Goal: Transaction & Acquisition: Purchase product/service

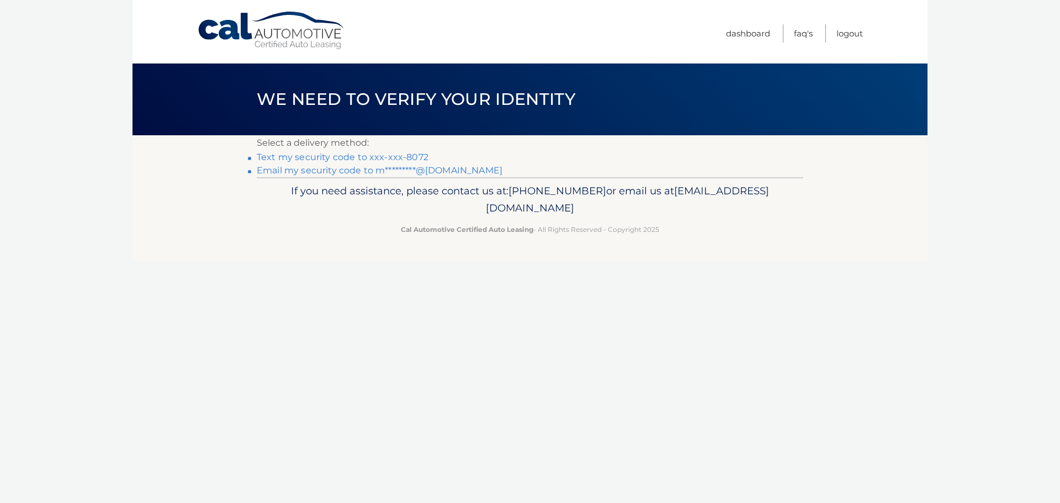
drag, startPoint x: 327, startPoint y: 161, endPoint x: 332, endPoint y: 156, distance: 7.4
click at [318, 157] on link "Text my security code to xxx-xxx-8072" at bounding box center [343, 157] width 172 height 10
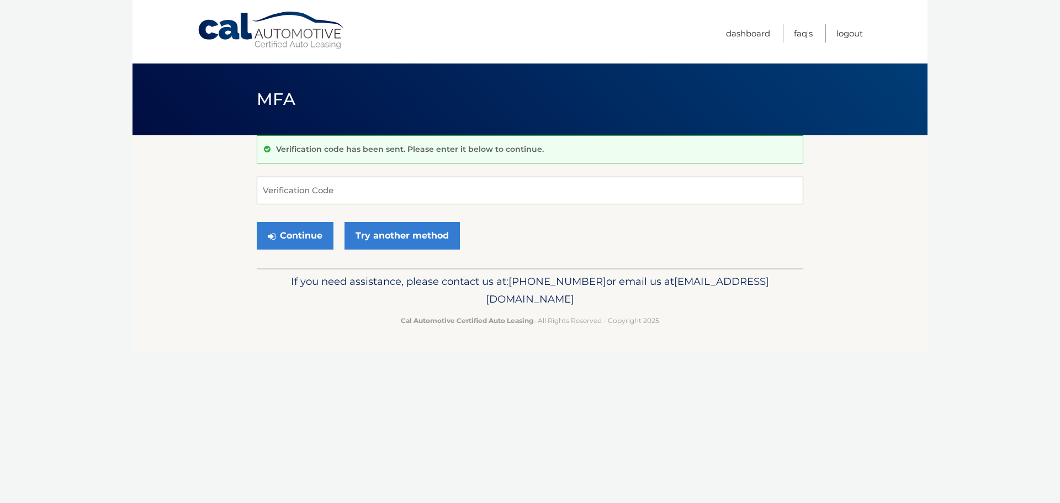
click at [290, 191] on input "Verification Code" at bounding box center [530, 191] width 546 height 28
type input "582522"
click at [311, 235] on button "Continue" at bounding box center [295, 236] width 77 height 28
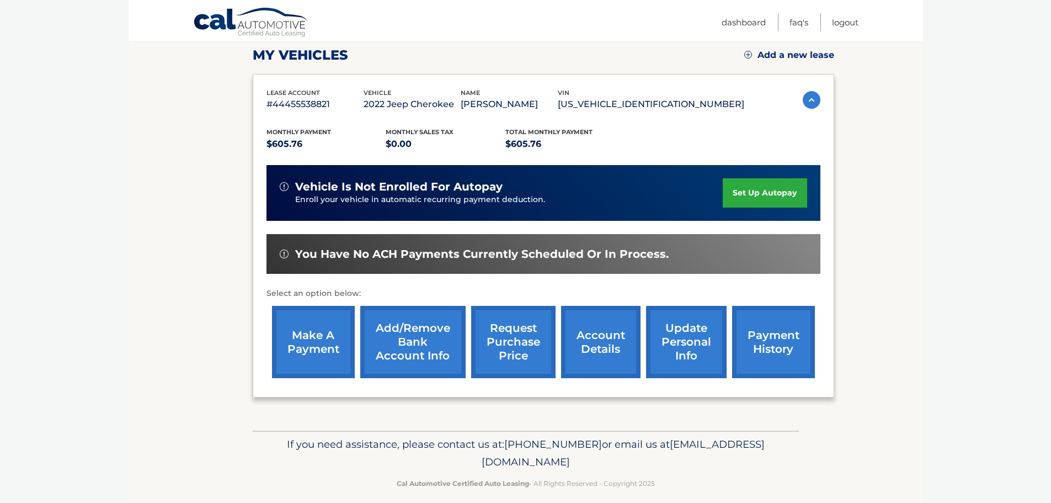
scroll to position [166, 0]
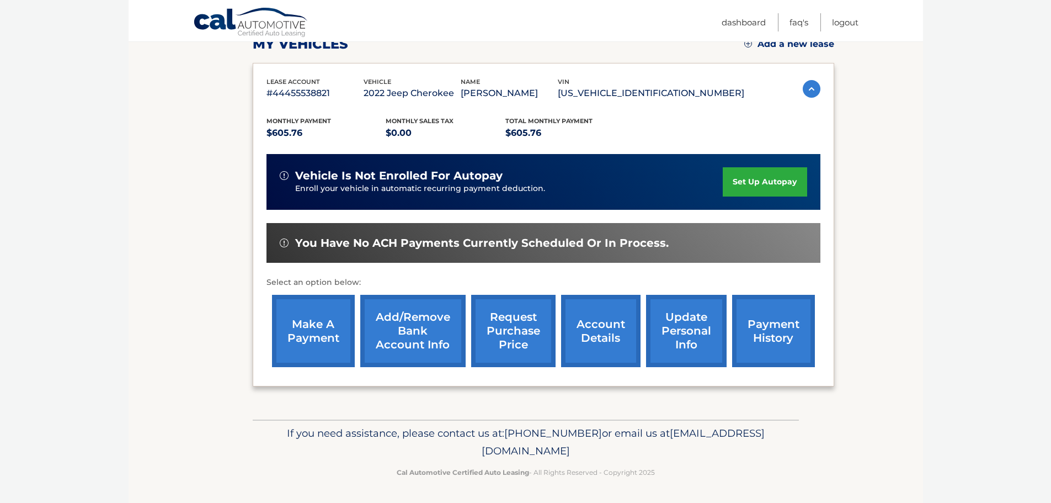
click at [299, 323] on link "make a payment" at bounding box center [313, 331] width 83 height 72
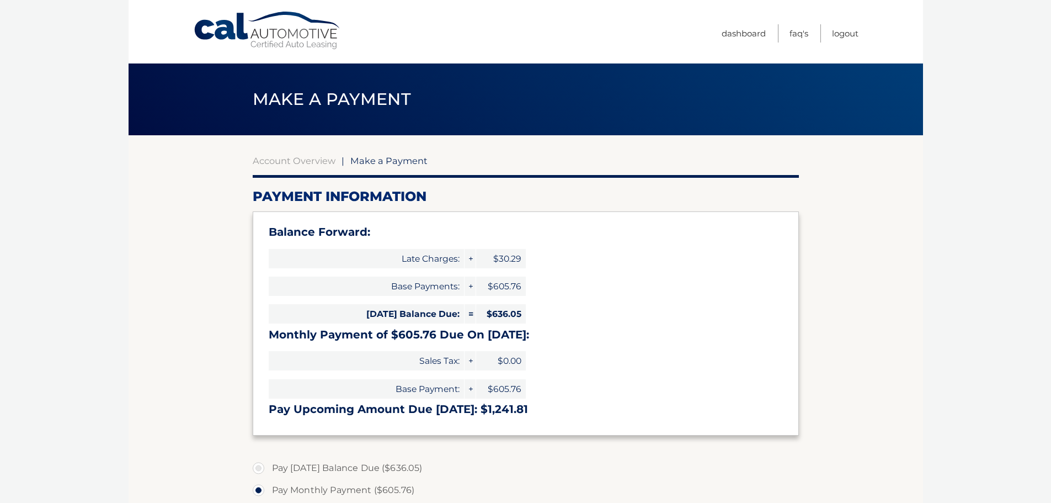
select select "N2Q5NjEzNzctOTEzNC00MmNkLWE0MWItZDczNjNkMTg2Yzcy"
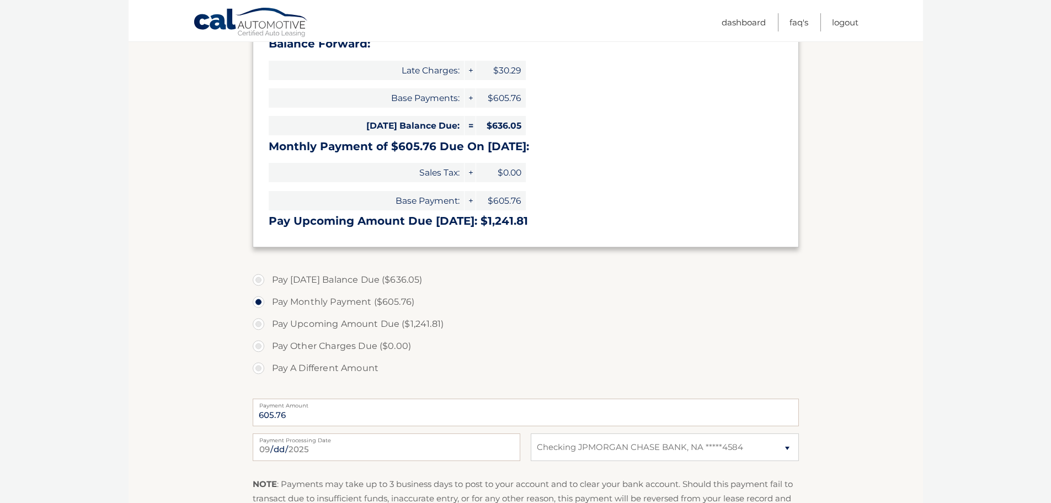
scroll to position [221, 0]
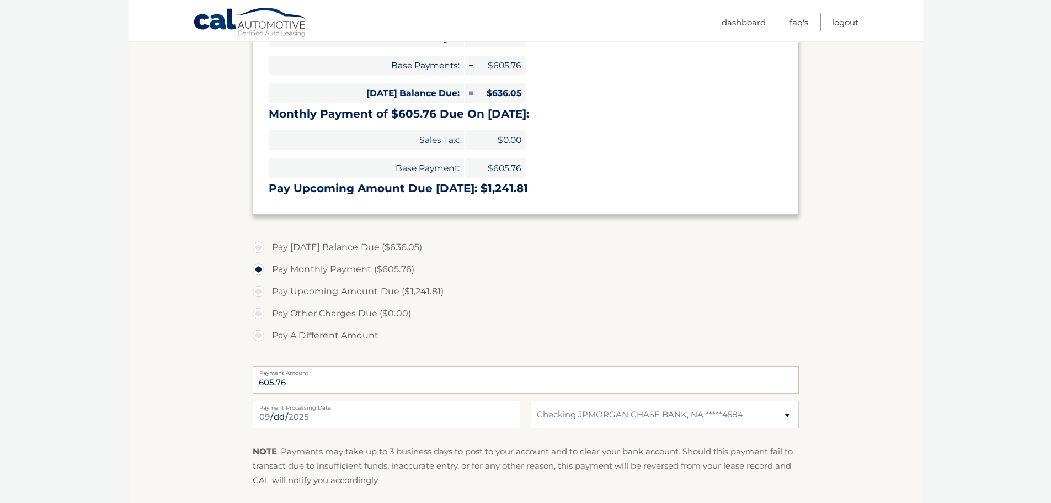
click at [261, 245] on label "Pay Today's Balance Due ($636.05)" at bounding box center [526, 247] width 546 height 22
click at [259, 245] on label "Pay Today's Balance Due ($636.05)" at bounding box center [526, 247] width 546 height 22
click at [259, 245] on input "Pay Today's Balance Due ($636.05)" at bounding box center [262, 245] width 11 height 18
radio input "true"
type input "636.05"
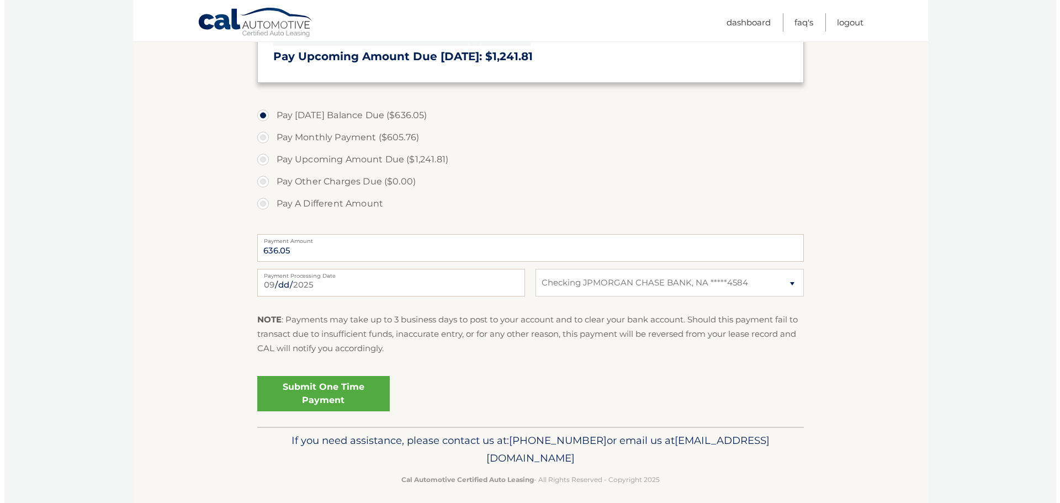
scroll to position [360, 0]
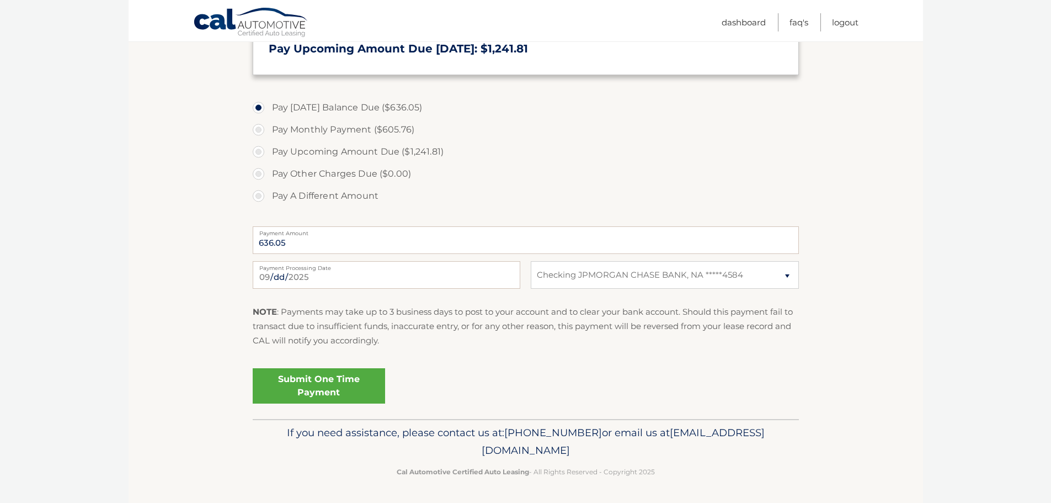
click at [337, 385] on link "Submit One Time Payment" at bounding box center [319, 385] width 132 height 35
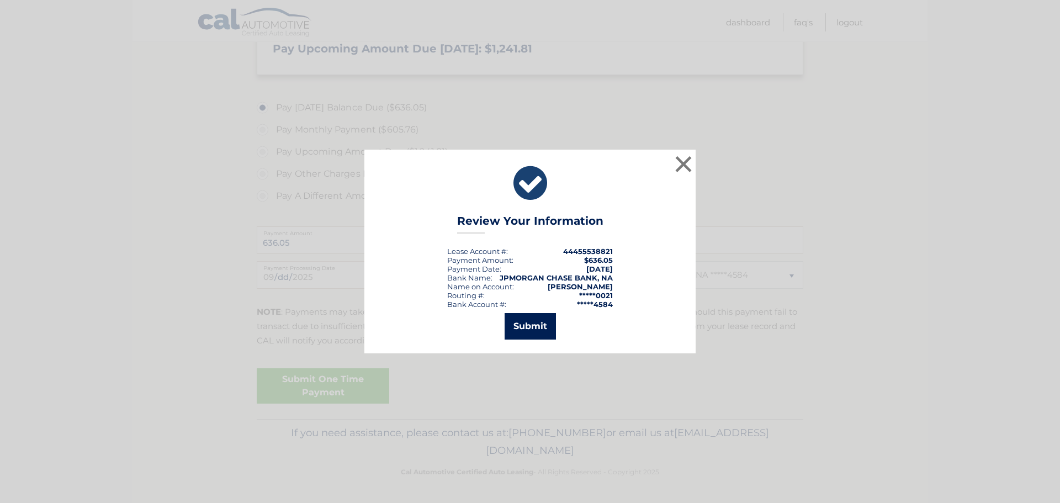
click at [549, 331] on button "Submit" at bounding box center [529, 326] width 51 height 26
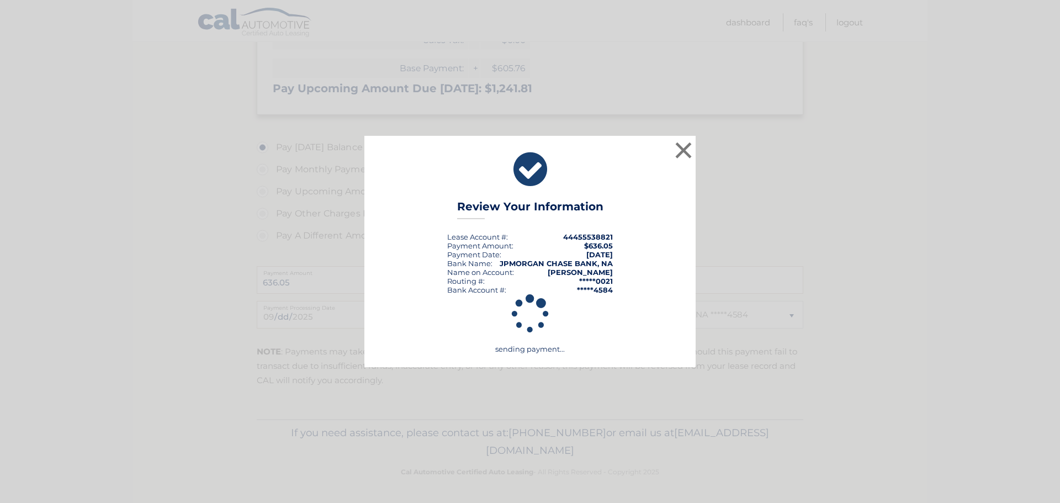
scroll to position [321, 0]
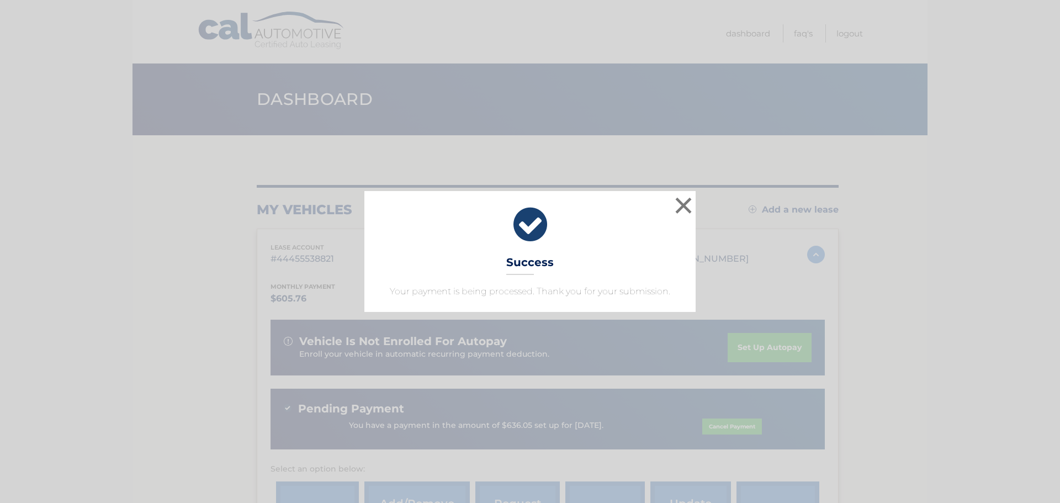
click at [97, 221] on div "× Success Your payment is being processed. Thank you for your submission." at bounding box center [529, 251] width 1051 height 120
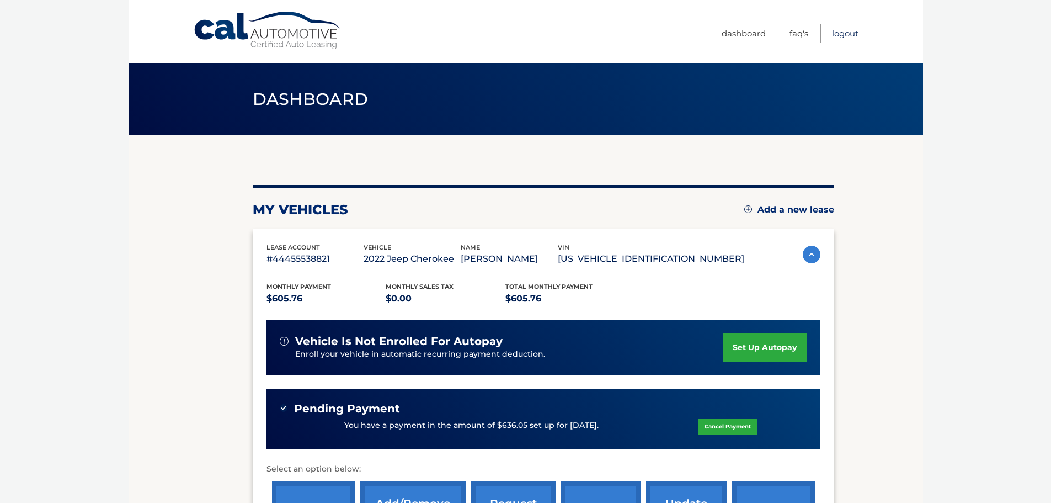
click at [844, 29] on link "Logout" at bounding box center [845, 33] width 26 height 18
